Goal: Task Accomplishment & Management: Complete application form

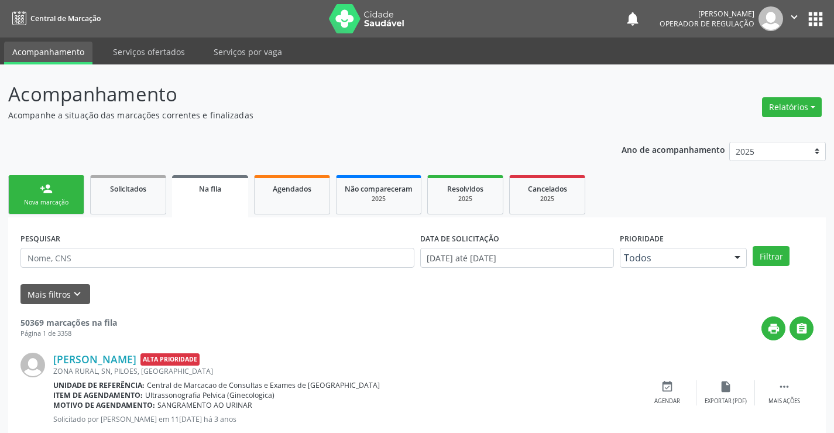
click at [49, 202] on div "Nova marcação" at bounding box center [46, 202] width 59 height 9
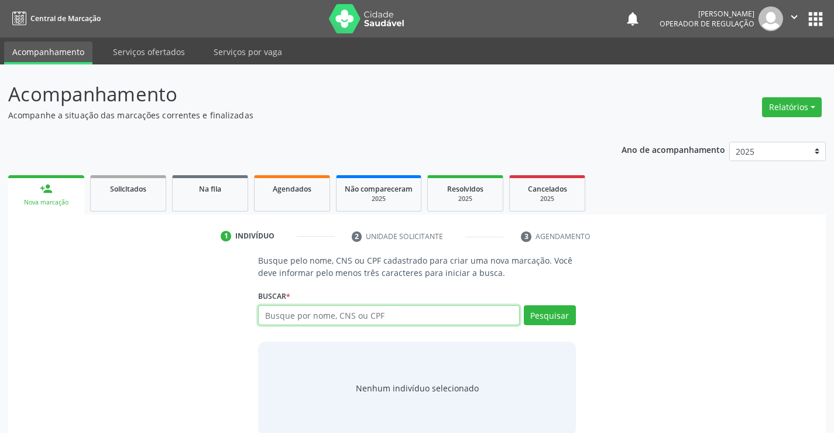
click at [305, 314] on input "text" at bounding box center [388, 315] width 261 height 20
type input "700001137616509"
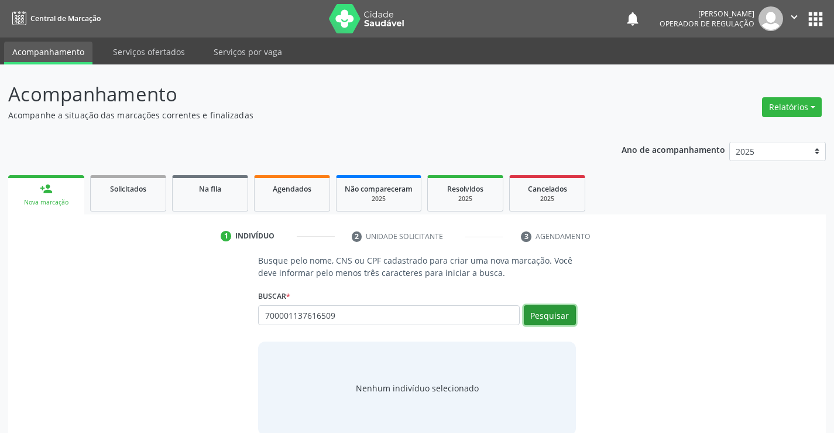
click at [552, 313] on button "Pesquisar" at bounding box center [550, 315] width 52 height 20
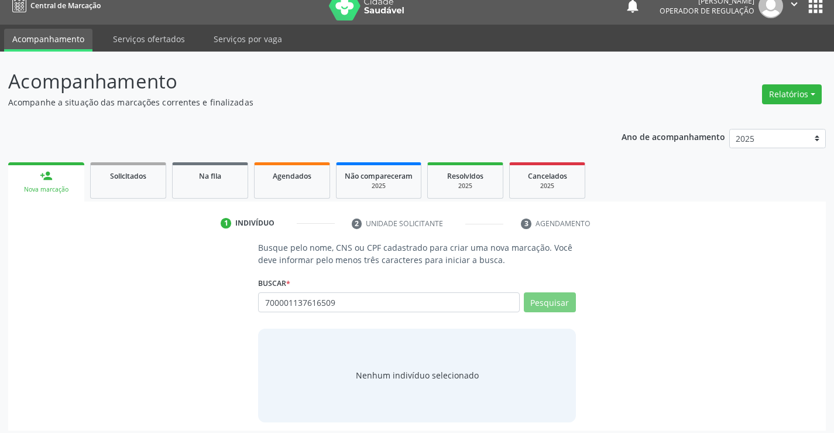
scroll to position [19, 0]
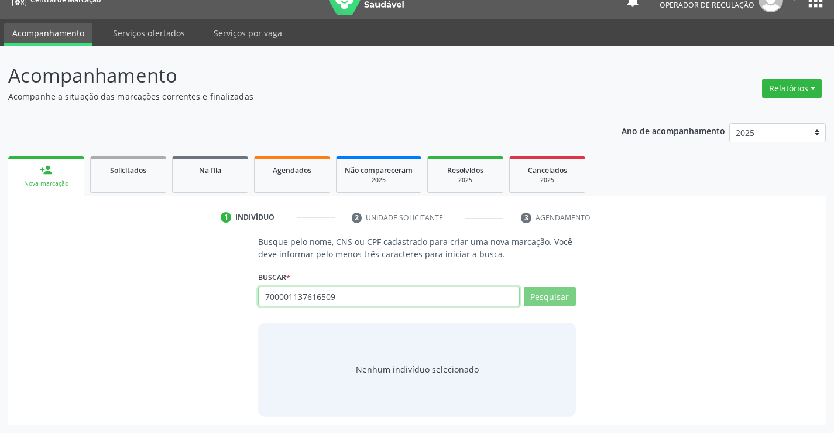
drag, startPoint x: 266, startPoint y: 297, endPoint x: 346, endPoint y: 298, distance: 79.1
click at [346, 298] on input "700001137616509" at bounding box center [388, 296] width 261 height 20
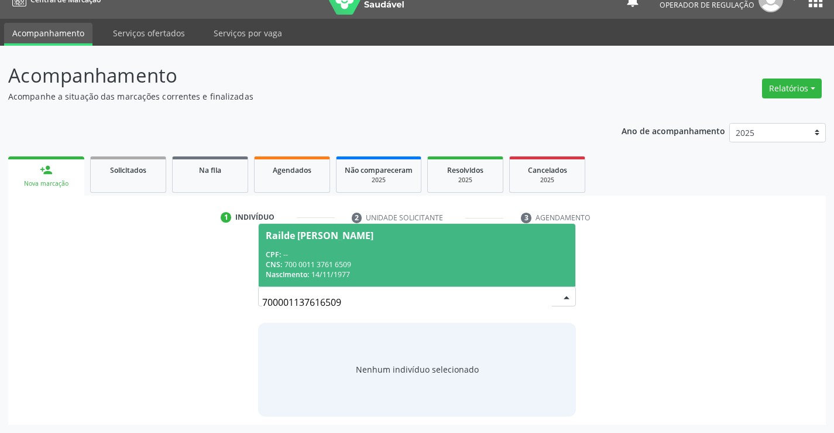
click at [323, 251] on div "CPF: --" at bounding box center [417, 254] width 302 height 10
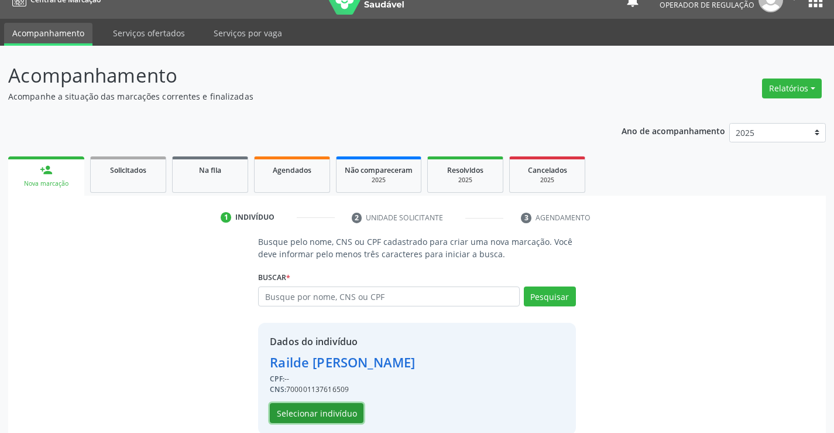
click at [324, 416] on button "Selecionar indivíduo" at bounding box center [317, 413] width 94 height 20
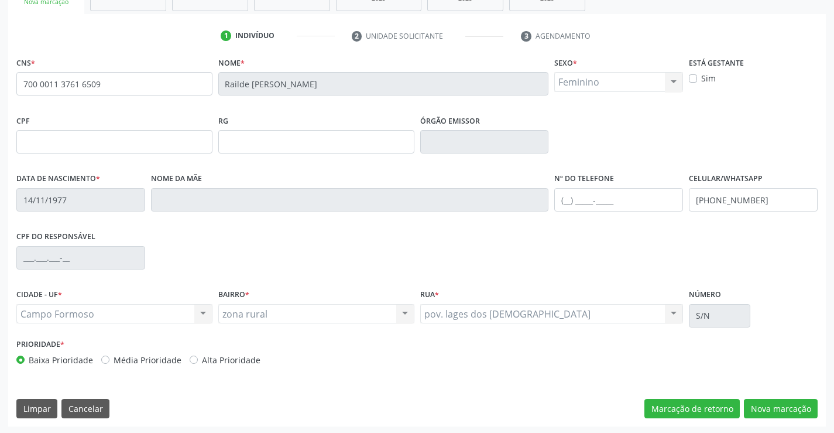
scroll to position [202, 0]
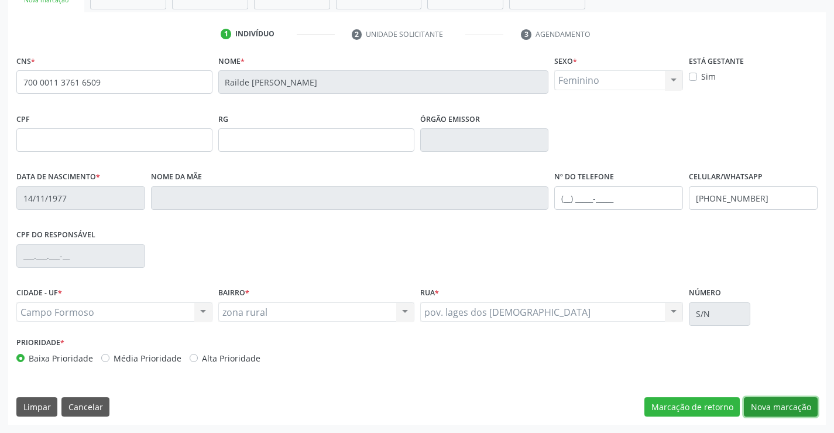
click at [767, 408] on button "Nova marcação" at bounding box center [781, 407] width 74 height 20
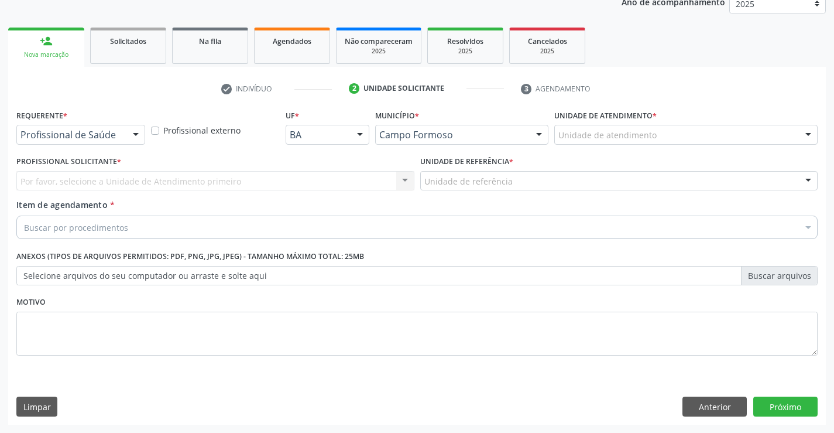
scroll to position [148, 0]
click at [137, 131] on div at bounding box center [136, 135] width 18 height 20
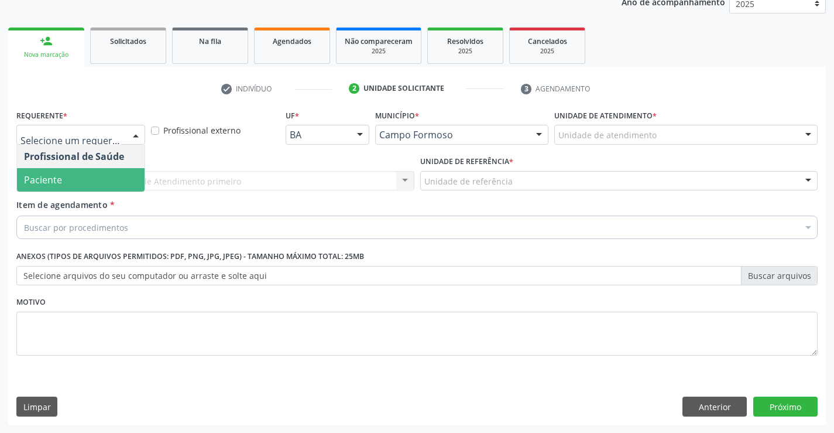
click at [52, 174] on span "Paciente" at bounding box center [43, 179] width 38 height 13
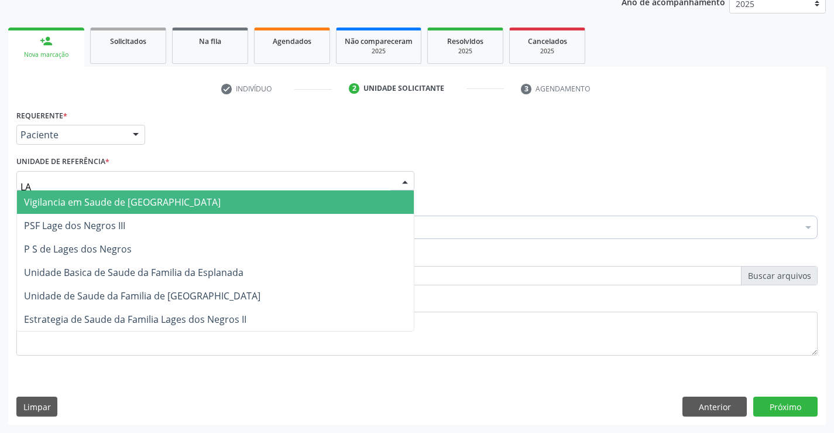
type input "LAG"
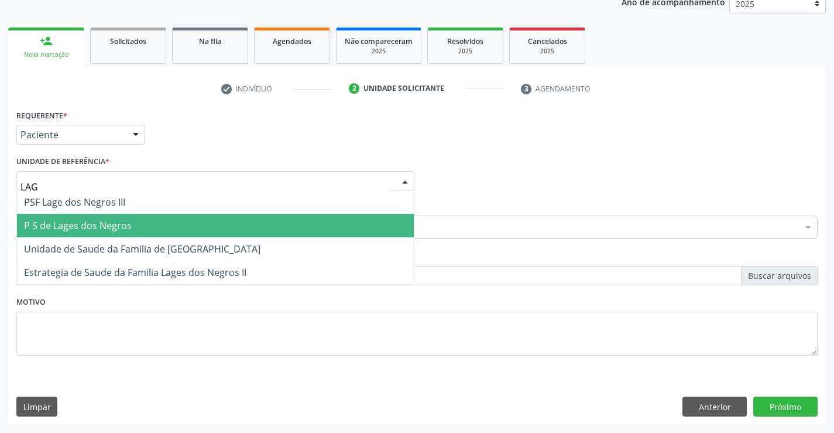
click at [91, 218] on span "P S de Lages dos Negros" at bounding box center [215, 225] width 397 height 23
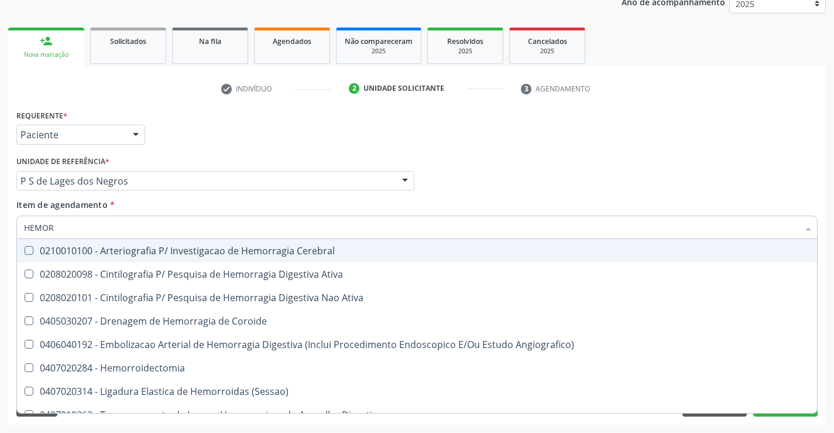
type input "HEMORR"
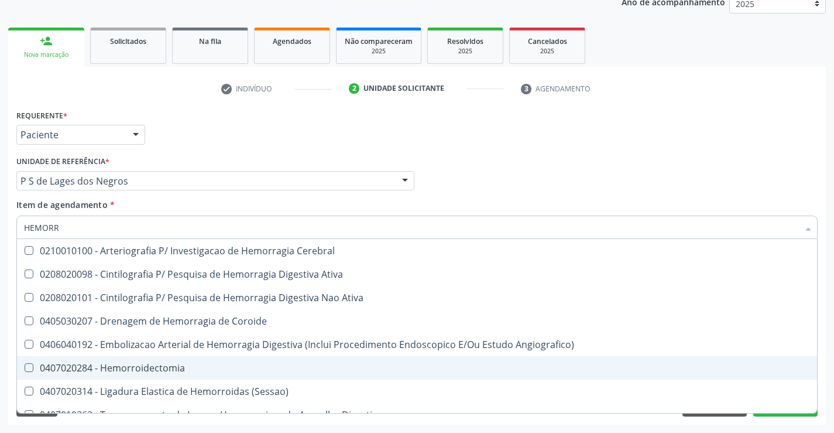
click at [120, 368] on div "0407020284 - Hemorroidectomia" at bounding box center [417, 367] width 786 height 9
checkbox Hemorroidectomia "true"
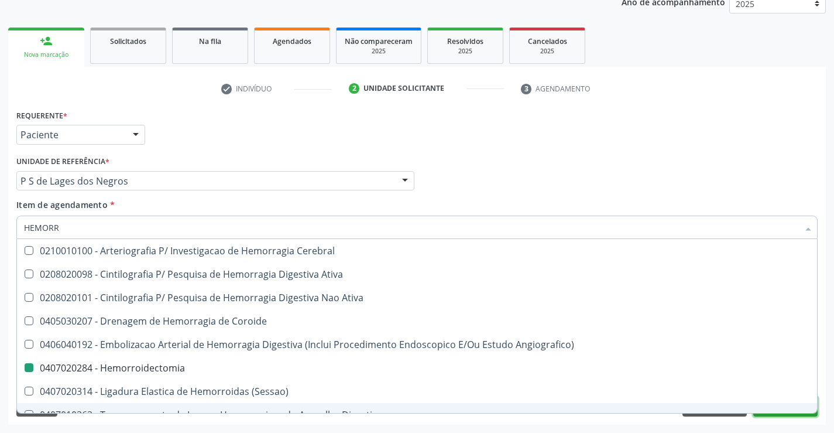
click at [777, 415] on button "Próximo" at bounding box center [786, 406] width 64 height 20
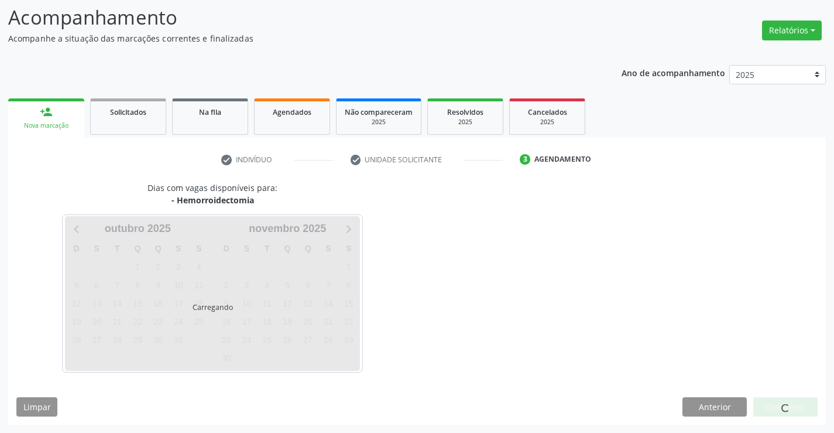
scroll to position [77, 0]
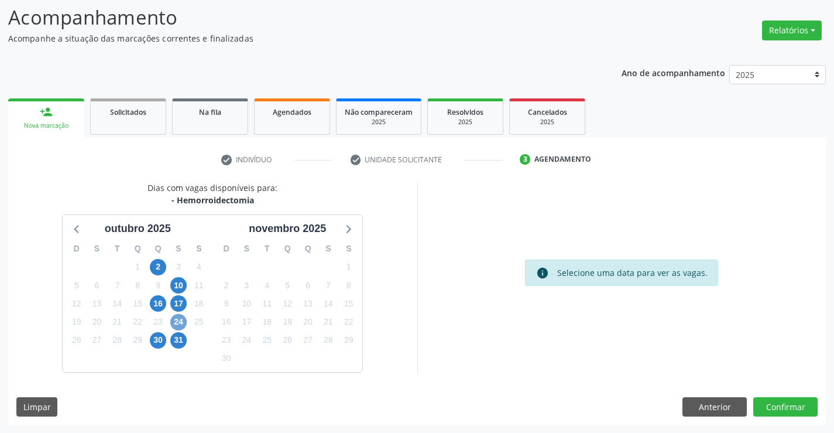
click at [180, 325] on span "24" at bounding box center [178, 322] width 16 height 16
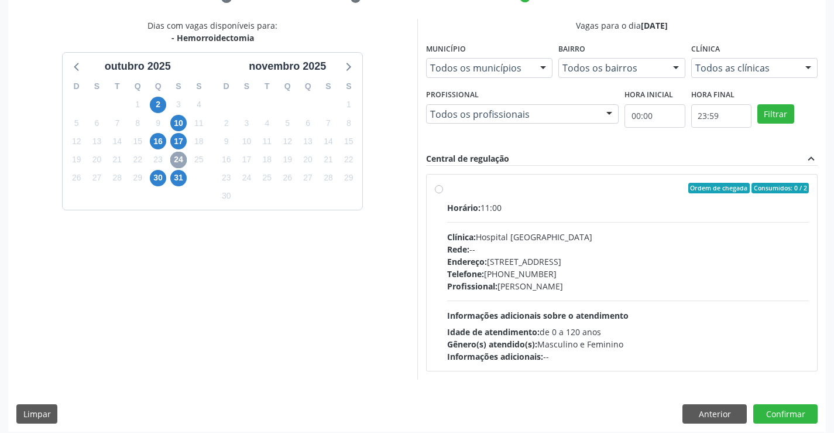
scroll to position [246, 0]
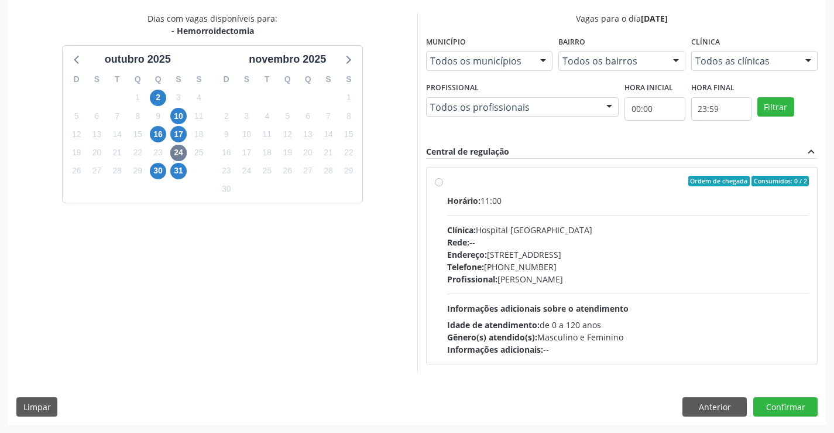
click at [447, 184] on label "Ordem de chegada Consumidos: 0 / 2 Horário: 11:00 Clínica: Hospital [GEOGRAPHIC…" at bounding box center [628, 266] width 362 height 180
click at [440, 184] on input "Ordem de chegada Consumidos: 0 / 2 Horário: 11:00 Clínica: Hospital [GEOGRAPHIC…" at bounding box center [439, 181] width 8 height 11
radio input "true"
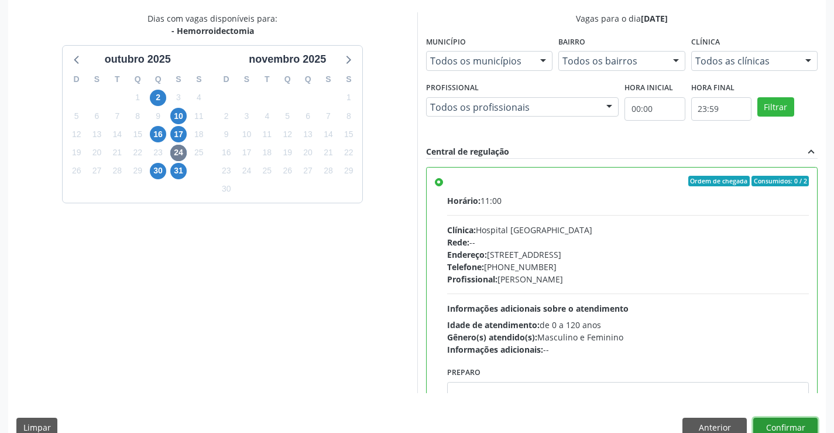
click at [774, 425] on button "Confirmar" at bounding box center [786, 428] width 64 height 20
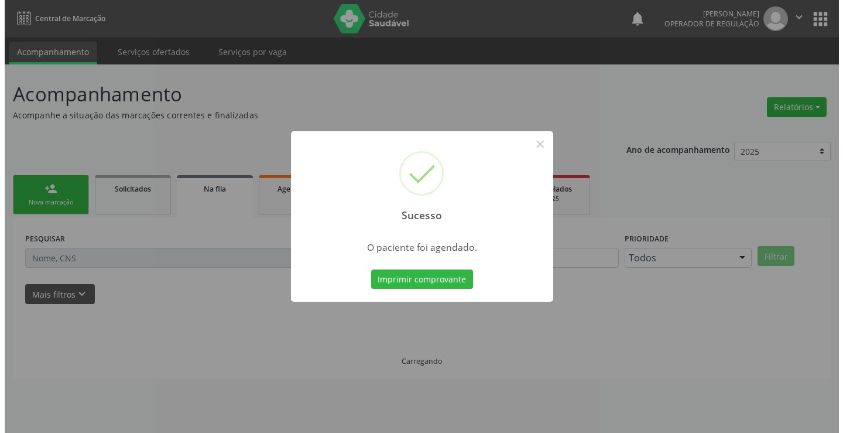
scroll to position [0, 0]
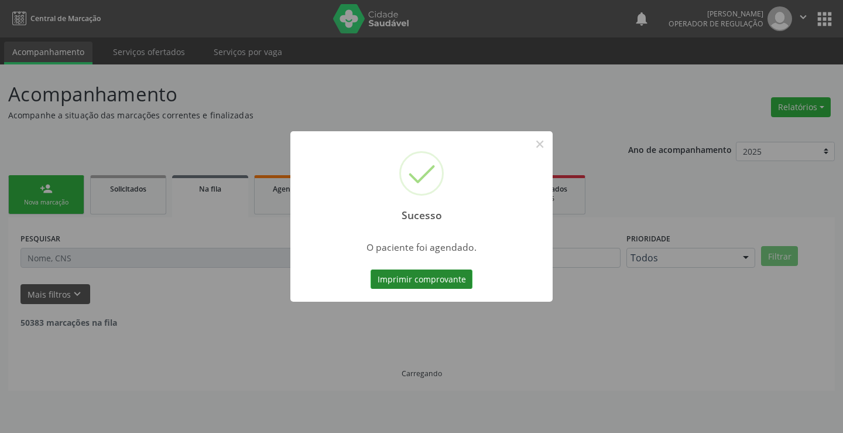
click at [432, 274] on button "Imprimir comprovante" at bounding box center [422, 279] width 102 height 20
